Goal: Find specific page/section: Find specific page/section

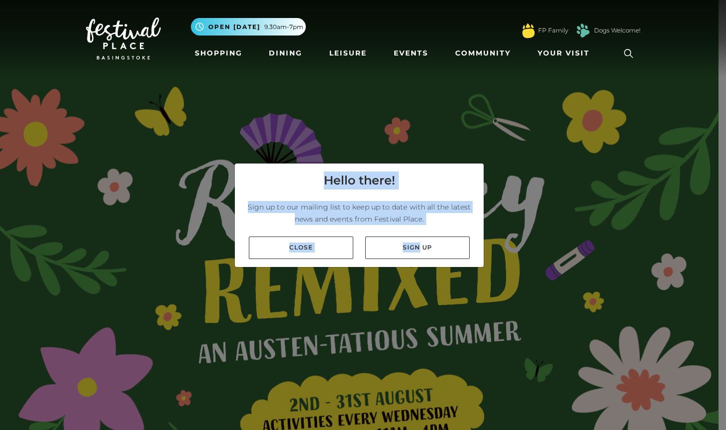
click at [348, 308] on div "Hello there! Sign up to our mailing list to keep up to date with all the latest…" at bounding box center [363, 215] width 726 height 430
click at [289, 239] on link "Close" at bounding box center [301, 247] width 104 height 22
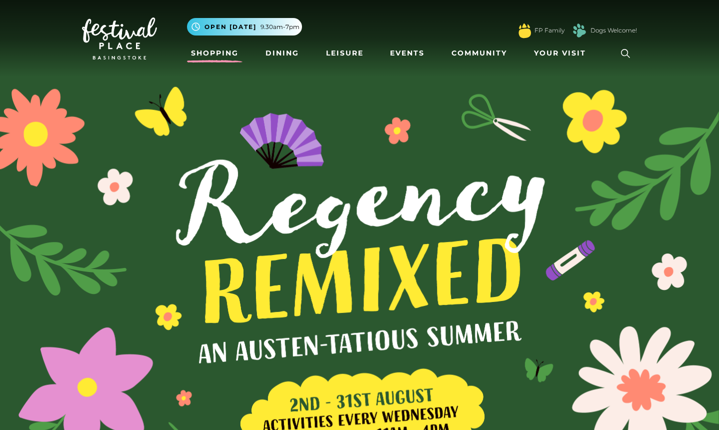
click at [224, 52] on link "Shopping" at bounding box center [214, 53] width 55 height 18
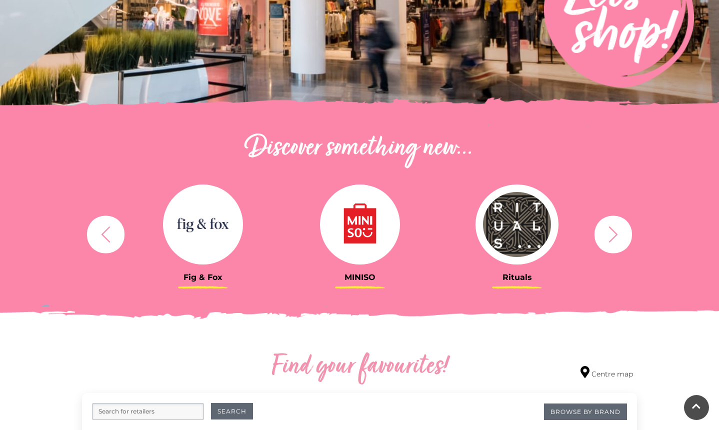
scroll to position [246, 0]
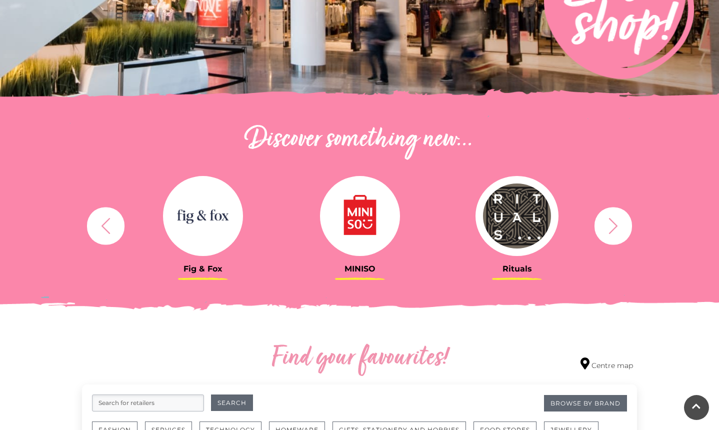
click at [613, 228] on icon "button" at bounding box center [613, 225] width 9 height 16
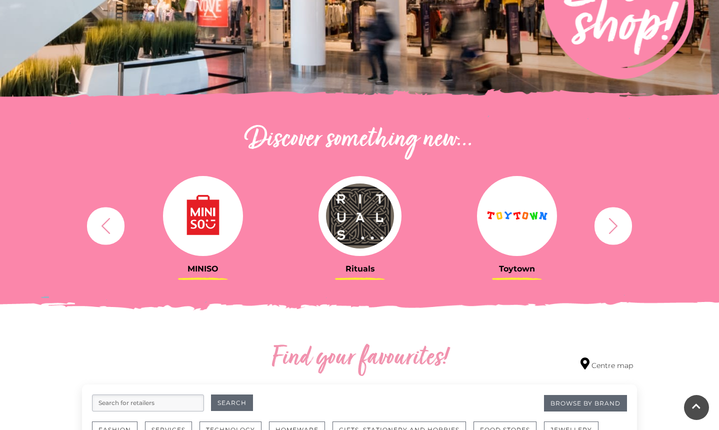
click at [613, 229] on icon "button" at bounding box center [613, 225] width 9 height 16
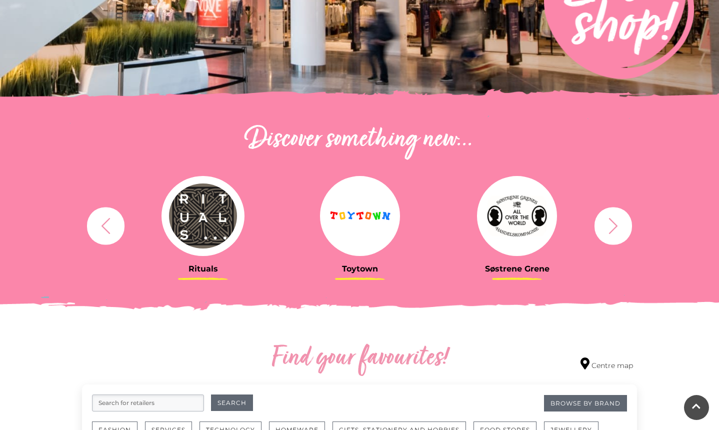
click at [611, 232] on icon "button" at bounding box center [613, 225] width 18 height 18
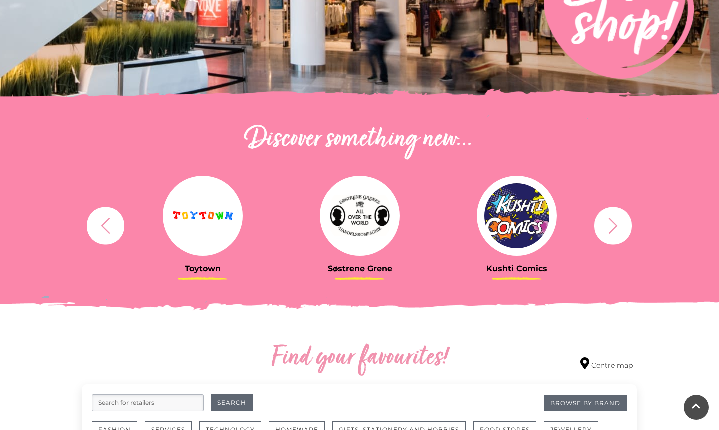
click at [610, 233] on icon "button" at bounding box center [613, 225] width 9 height 16
click at [613, 226] on icon "button" at bounding box center [613, 225] width 18 height 18
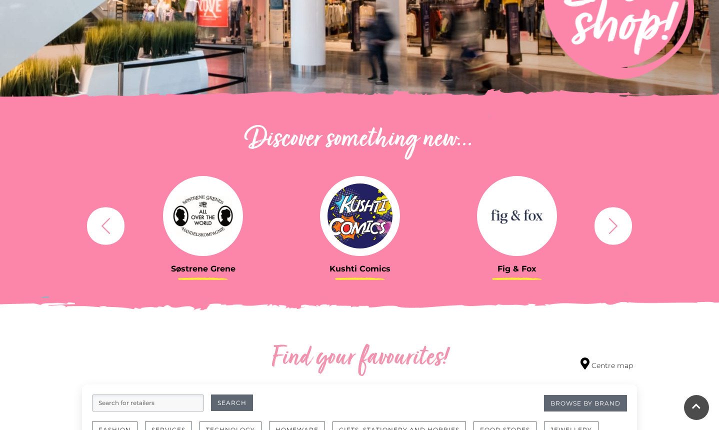
click at [613, 226] on icon "button" at bounding box center [613, 225] width 18 height 18
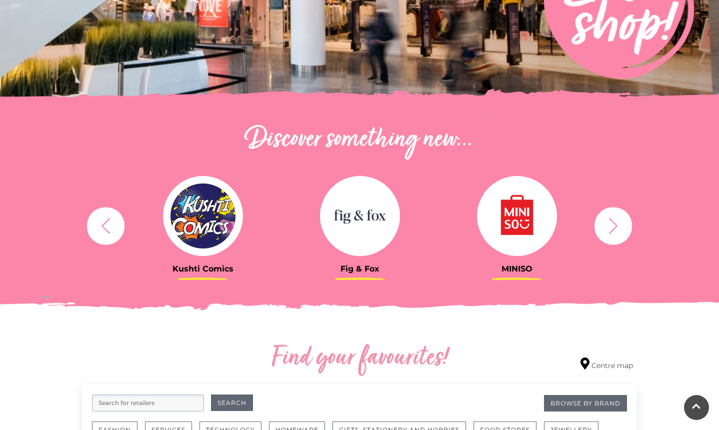
click at [613, 226] on icon "button" at bounding box center [613, 225] width 18 height 18
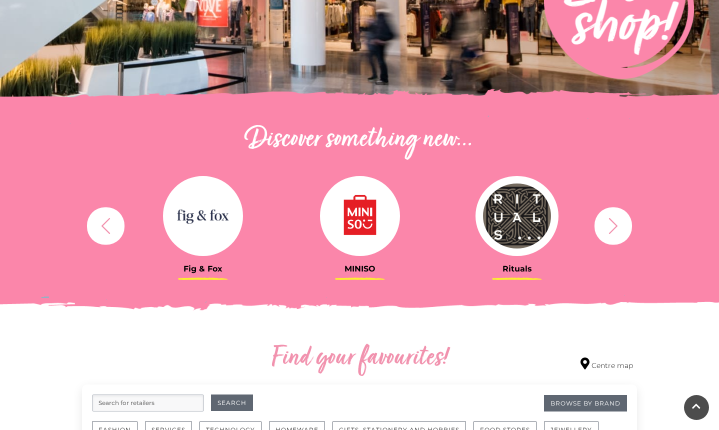
click at [613, 226] on icon "button" at bounding box center [613, 225] width 18 height 18
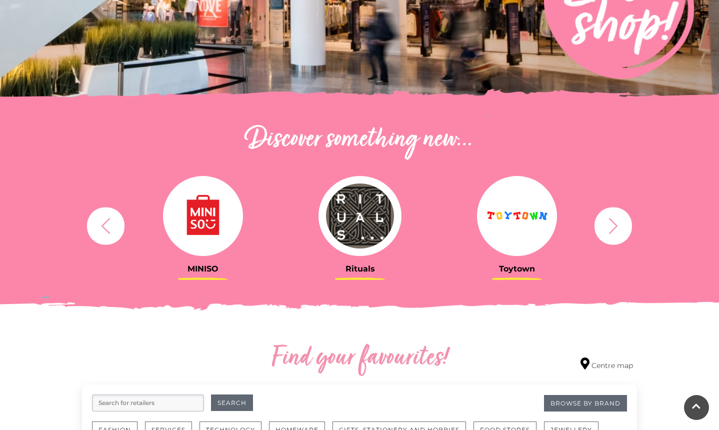
click at [612, 226] on icon "button" at bounding box center [613, 225] width 18 height 18
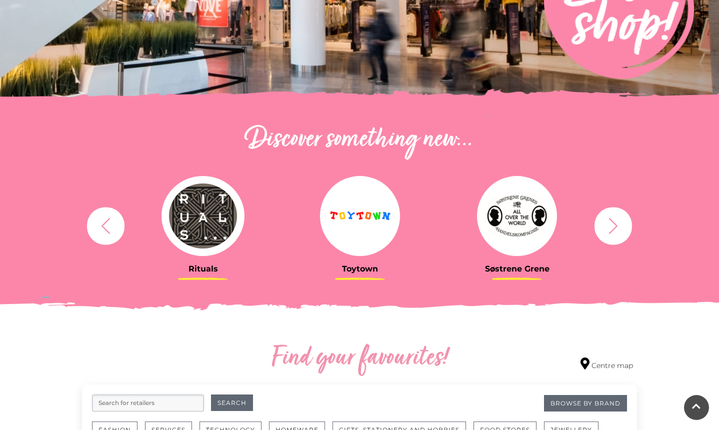
click at [612, 226] on icon "button" at bounding box center [613, 225] width 18 height 18
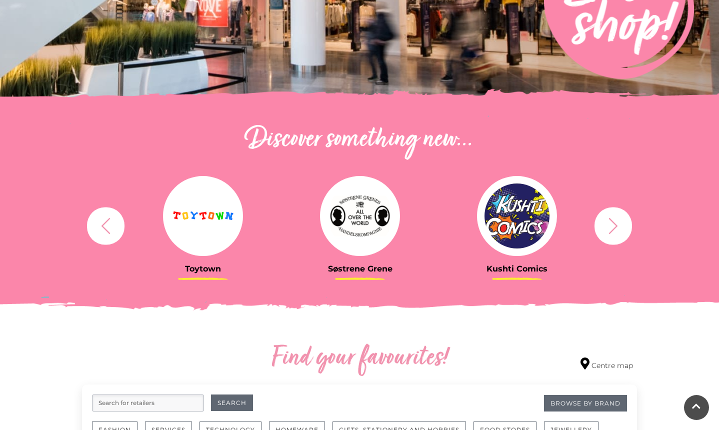
click at [611, 227] on icon "button" at bounding box center [613, 225] width 18 height 18
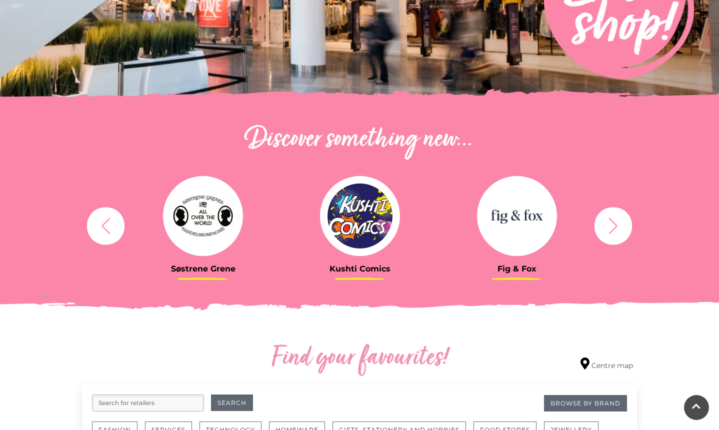
click at [611, 228] on icon "button" at bounding box center [613, 225] width 18 height 18
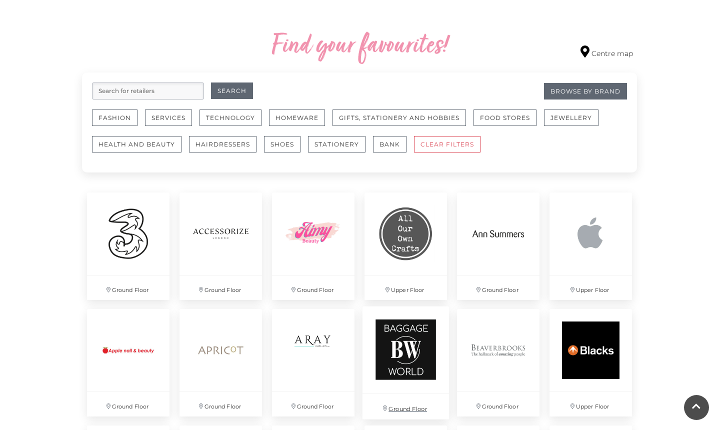
scroll to position [512, 0]
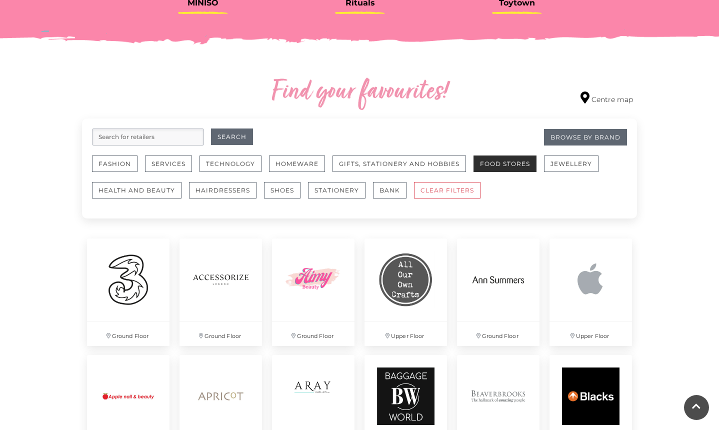
click at [504, 167] on button "Food Stores" at bounding box center [504, 163] width 63 height 16
